Goal: Navigation & Orientation: Go to known website

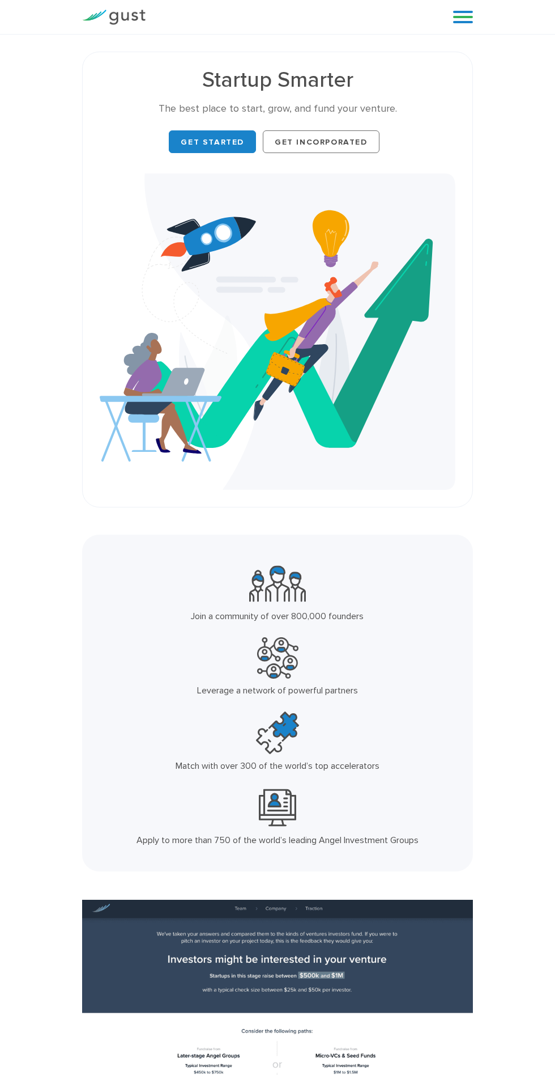
click at [463, 16] on link at bounding box center [463, 17] width 20 height 17
click at [466, 16] on link at bounding box center [463, 17] width 20 height 17
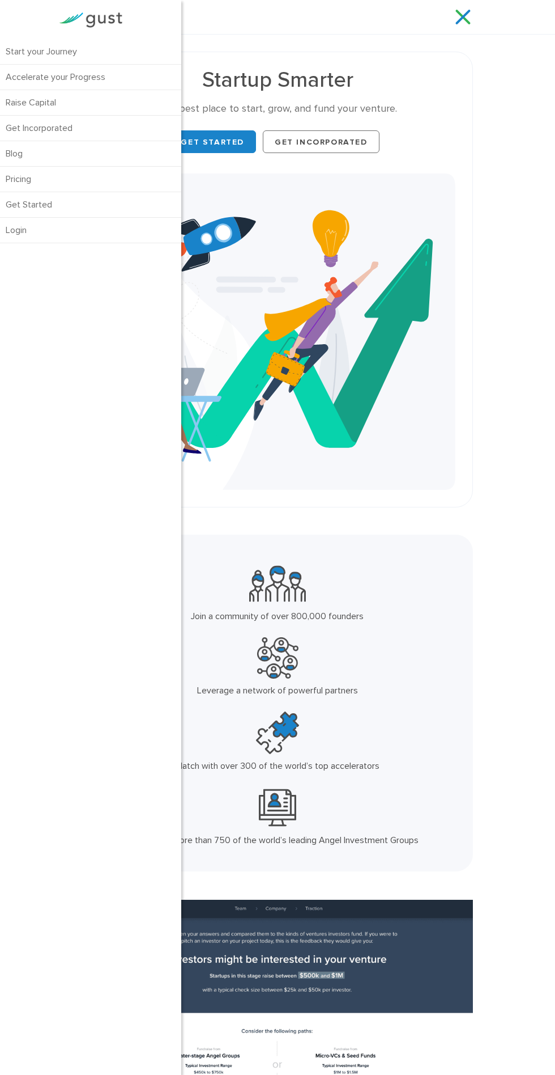
click at [40, 233] on link "Login" at bounding box center [90, 230] width 181 height 25
